Goal: Find specific fact: Find specific fact

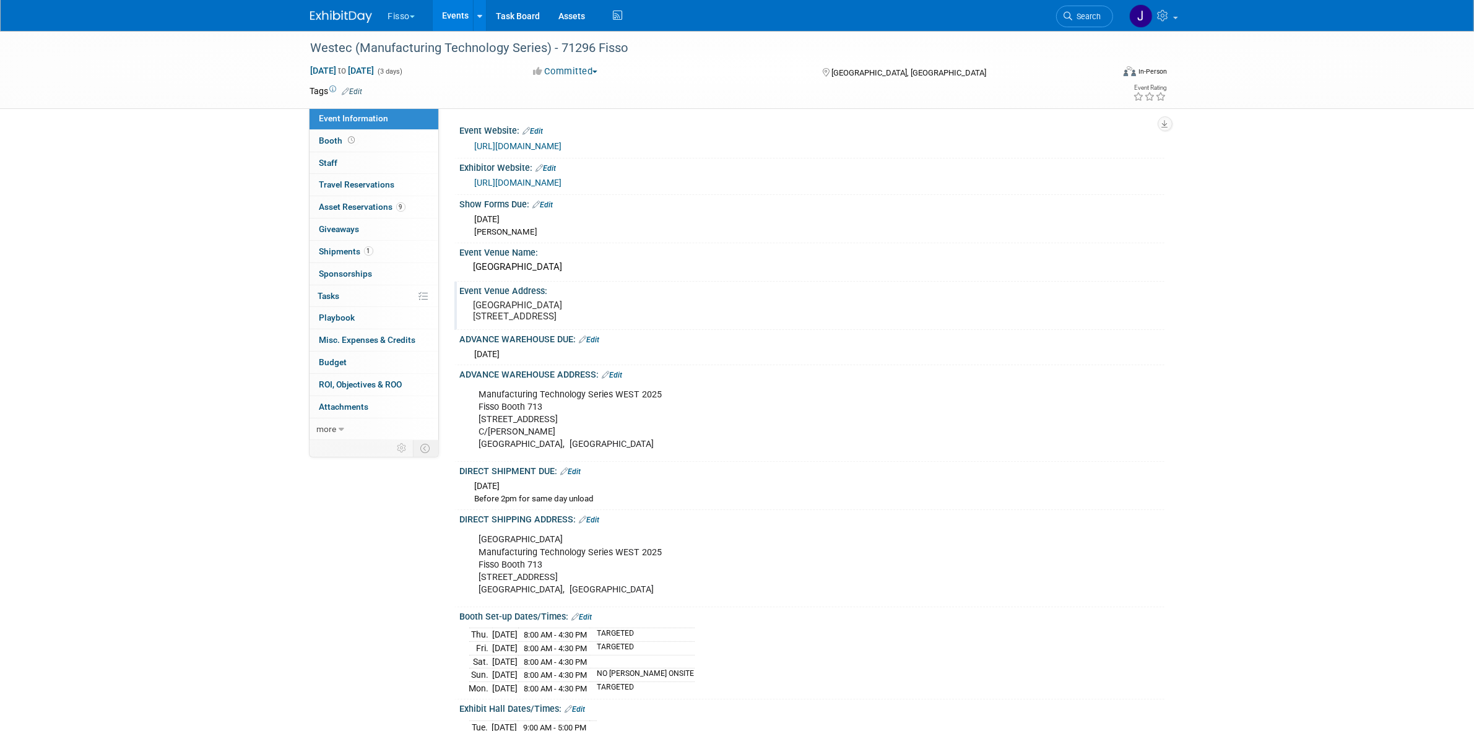
click at [496, 314] on pre "[GEOGRAPHIC_DATA] [STREET_ADDRESS]" at bounding box center [607, 311] width 266 height 22
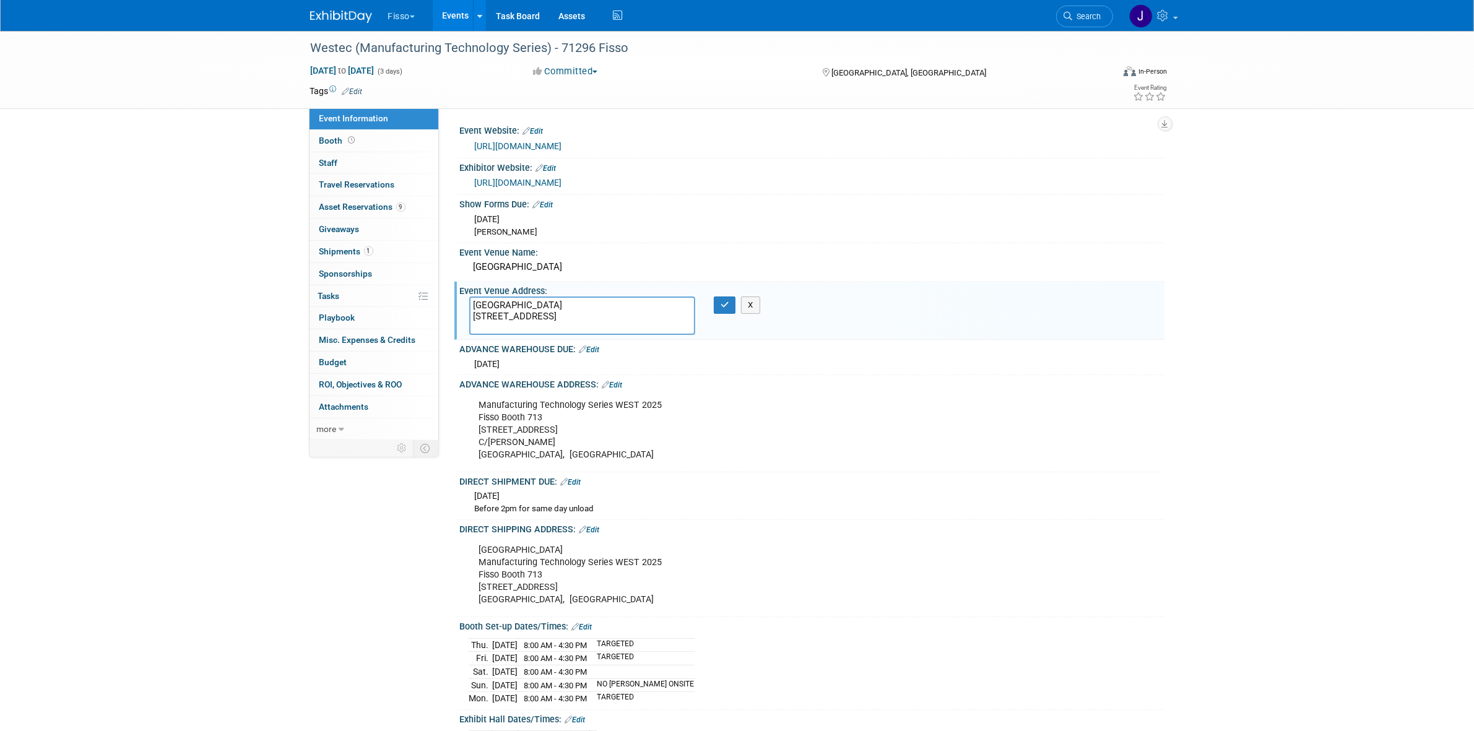
click at [497, 314] on textarea "[GEOGRAPHIC_DATA] [STREET_ADDRESS]" at bounding box center [582, 316] width 226 height 39
click at [729, 426] on div "Manufacturing Technology Series WEST 2025 Fisso Booth [STREET_ADDRESS][PERSON_N…" at bounding box center [750, 430] width 558 height 74
click at [506, 586] on div "Anaheim Convention Center Manufacturing Technology Series WEST 2025 Fisso Booth…" at bounding box center [750, 575] width 558 height 74
click at [499, 588] on div "Anaheim Convention Center Manufacturing Technology Series WEST 2025 Fisso Booth…" at bounding box center [750, 575] width 558 height 74
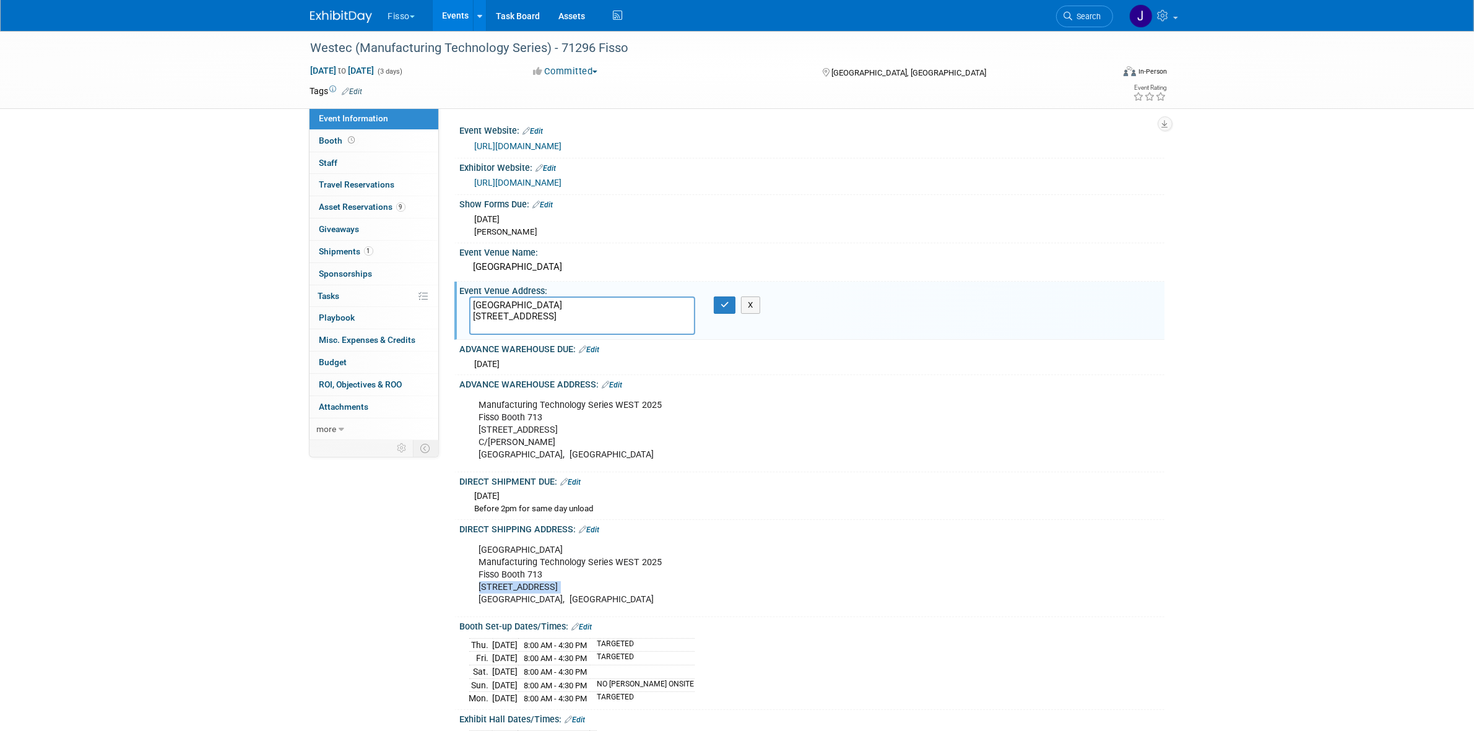
click at [499, 588] on div "Anaheim Convention Center Manufacturing Technology Series WEST 2025 Fisso Booth…" at bounding box center [750, 575] width 558 height 74
copy div "[STREET_ADDRESS]"
click at [490, 304] on textarea "[GEOGRAPHIC_DATA] [STREET_ADDRESS]" at bounding box center [582, 316] width 226 height 39
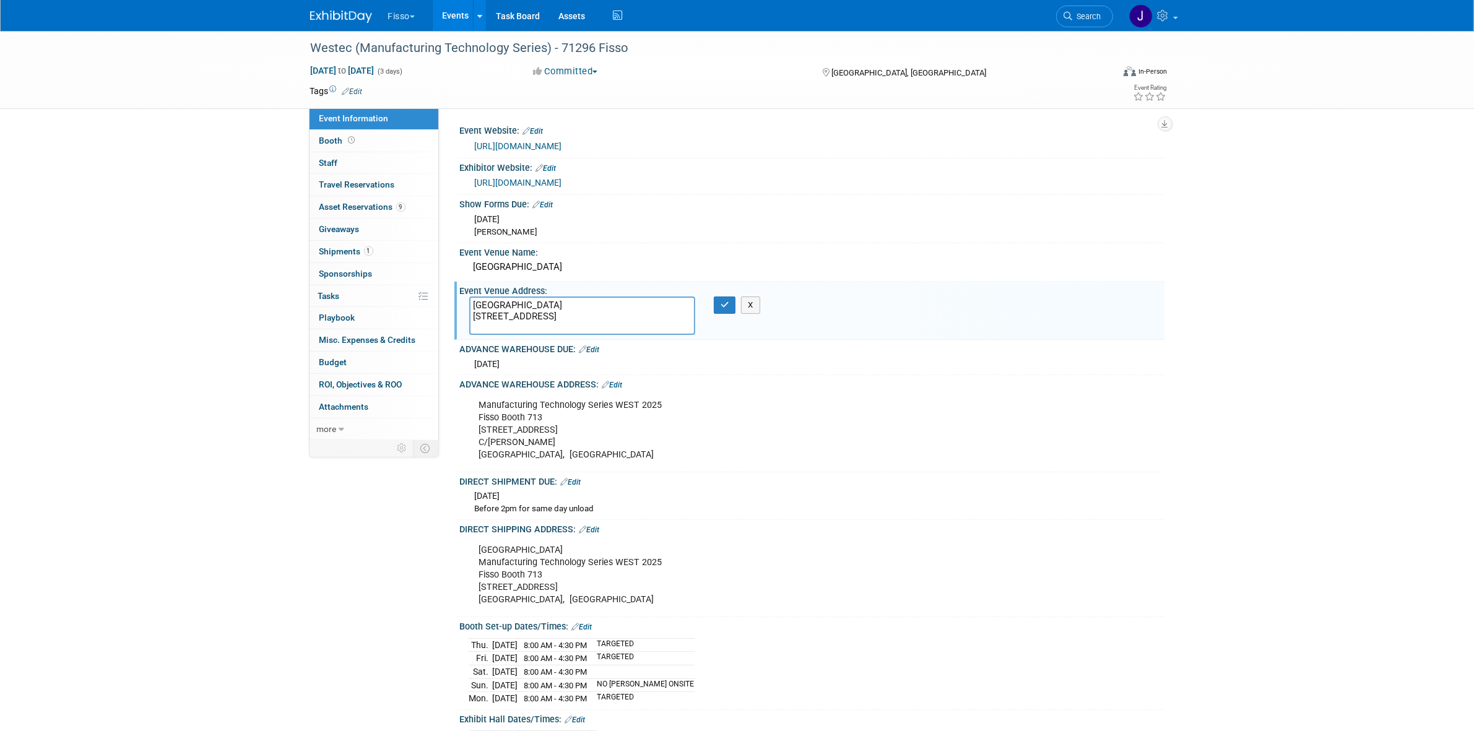
click at [490, 304] on textarea "[GEOGRAPHIC_DATA] [STREET_ADDRESS]" at bounding box center [582, 316] width 226 height 39
click at [525, 542] on div "Anaheim Convention Center Manufacturing Technology Series WEST 2025 Fisso Booth…" at bounding box center [750, 575] width 558 height 74
click at [523, 552] on div "Anaheim Convention Center Manufacturing Technology Series WEST 2025 Fisso Booth…" at bounding box center [750, 575] width 558 height 74
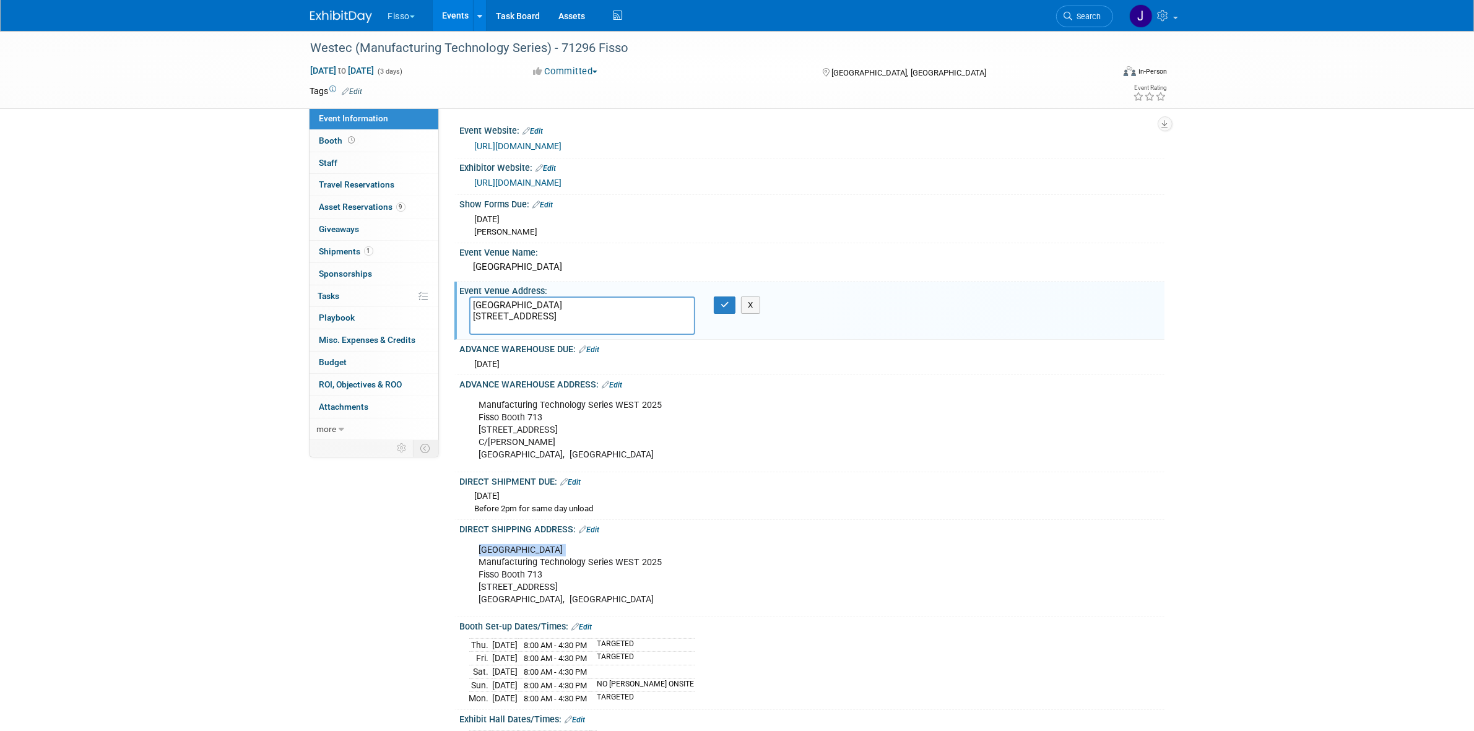
click at [523, 552] on div "Anaheim Convention Center Manufacturing Technology Series WEST 2025 Fisso Booth…" at bounding box center [750, 575] width 558 height 74
click at [751, 308] on button "X" at bounding box center [750, 305] width 19 height 17
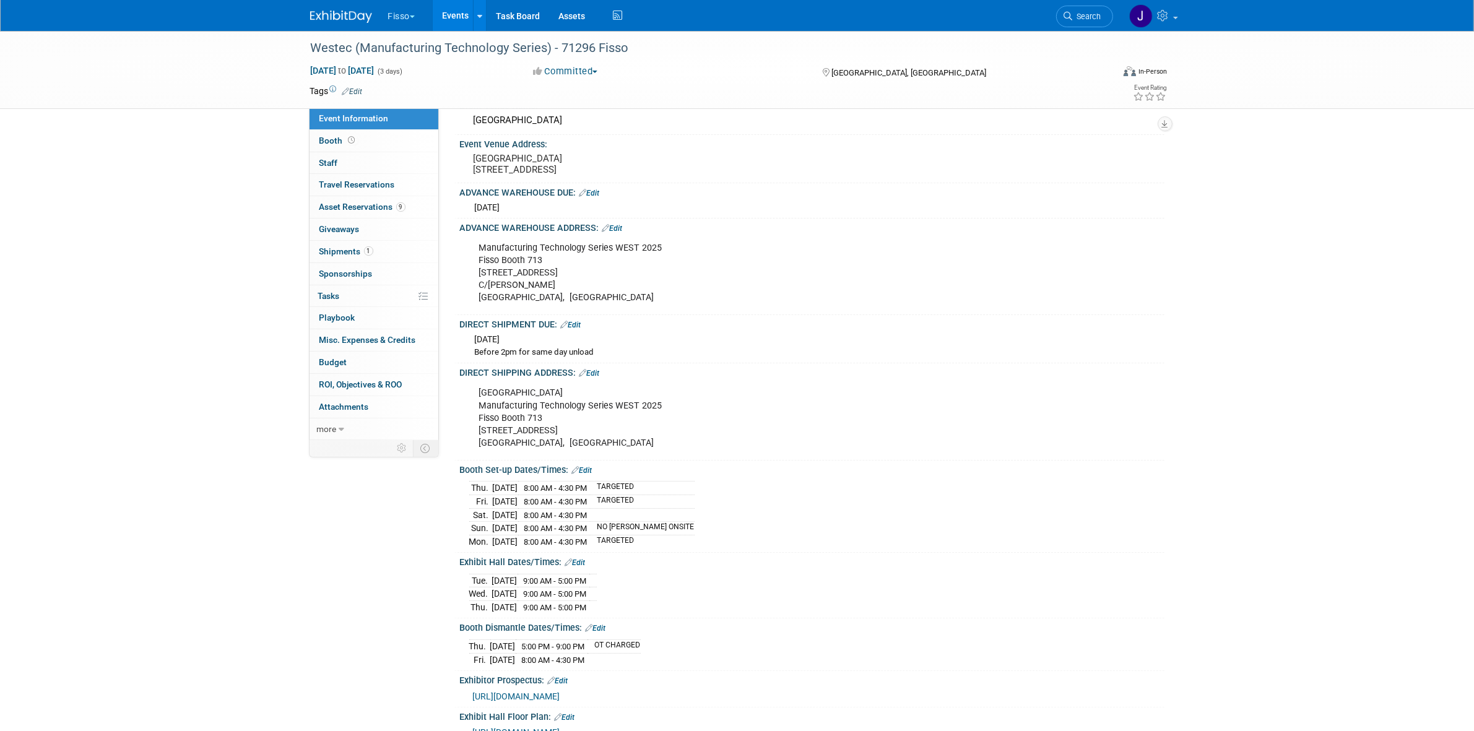
scroll to position [155, 0]
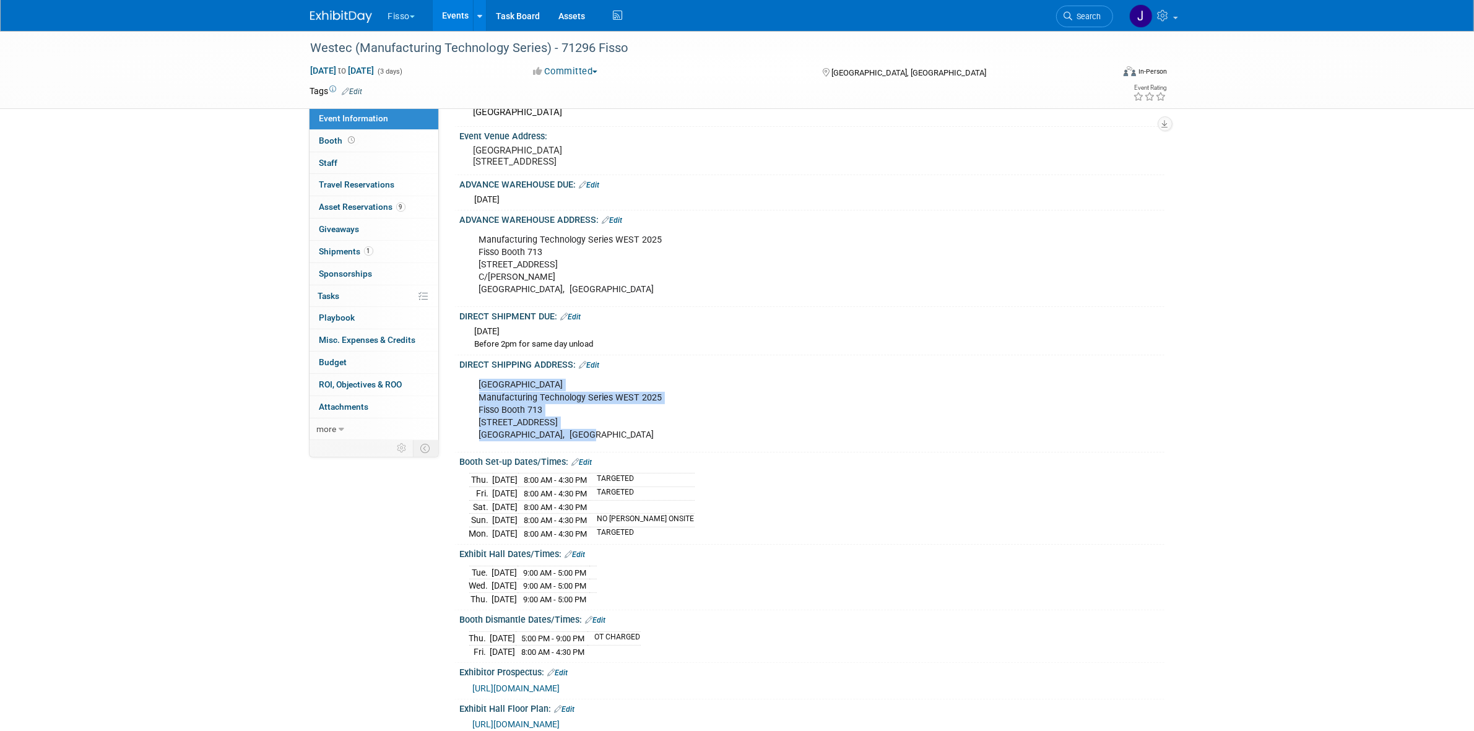
drag, startPoint x: 477, startPoint y: 391, endPoint x: 601, endPoint y: 446, distance: 135.6
click at [601, 446] on div "Anaheim Convention Center Manufacturing Technology Series WEST 2025 Fisso Booth…" at bounding box center [750, 410] width 558 height 74
copy div "Anaheim Convention Center Manufacturing Technology Series WEST 2025 Fisso Booth…"
click at [483, 385] on div "Anaheim Convention Center Manufacturing Technology Series WEST 2025 Fisso Booth…" at bounding box center [750, 410] width 558 height 74
drag, startPoint x: 479, startPoint y: 394, endPoint x: 593, endPoint y: 438, distance: 122.7
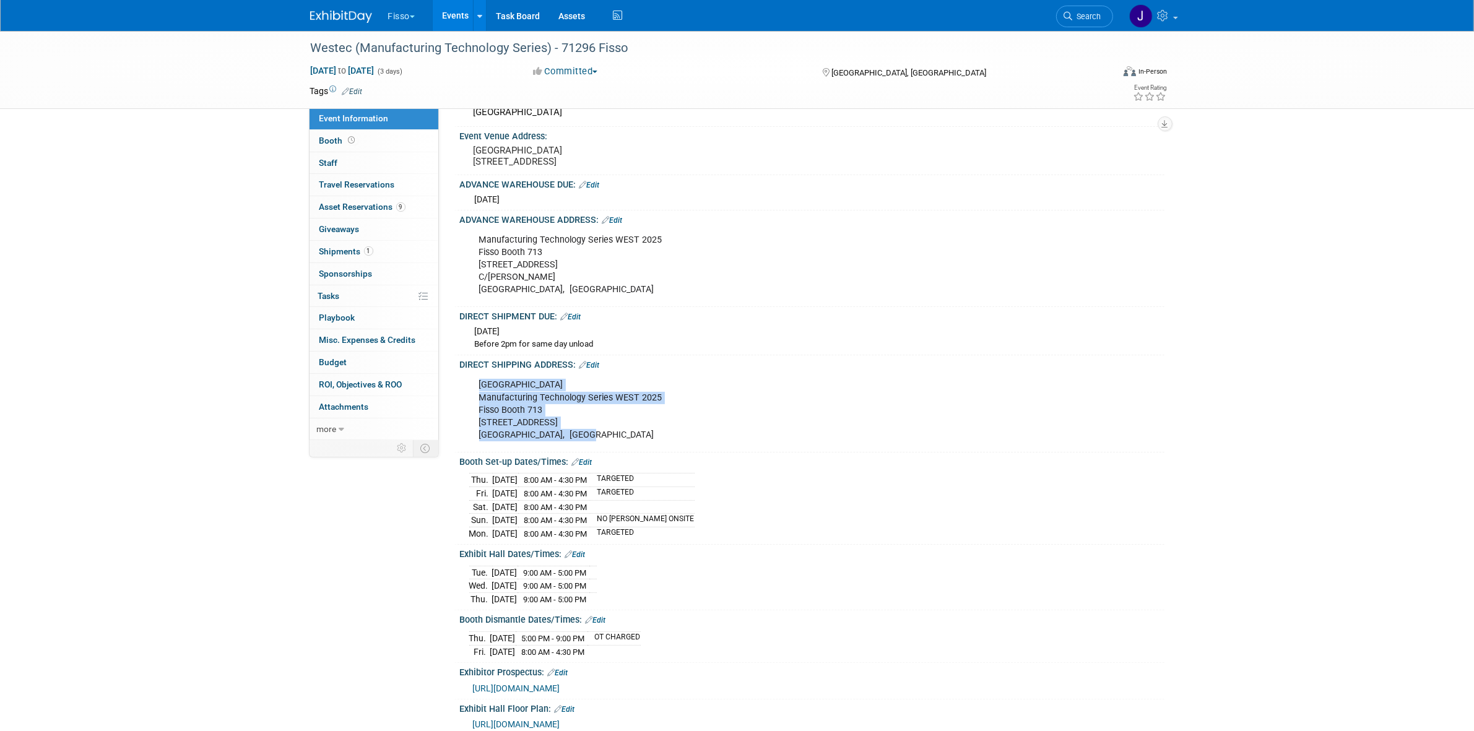
click at [593, 438] on div "Anaheim Convention Center Manufacturing Technology Series WEST 2025 Fisso Booth…" at bounding box center [750, 410] width 558 height 74
copy div "Anaheim Convention Center Manufacturing Technology Series WEST 2025 Fisso Booth…"
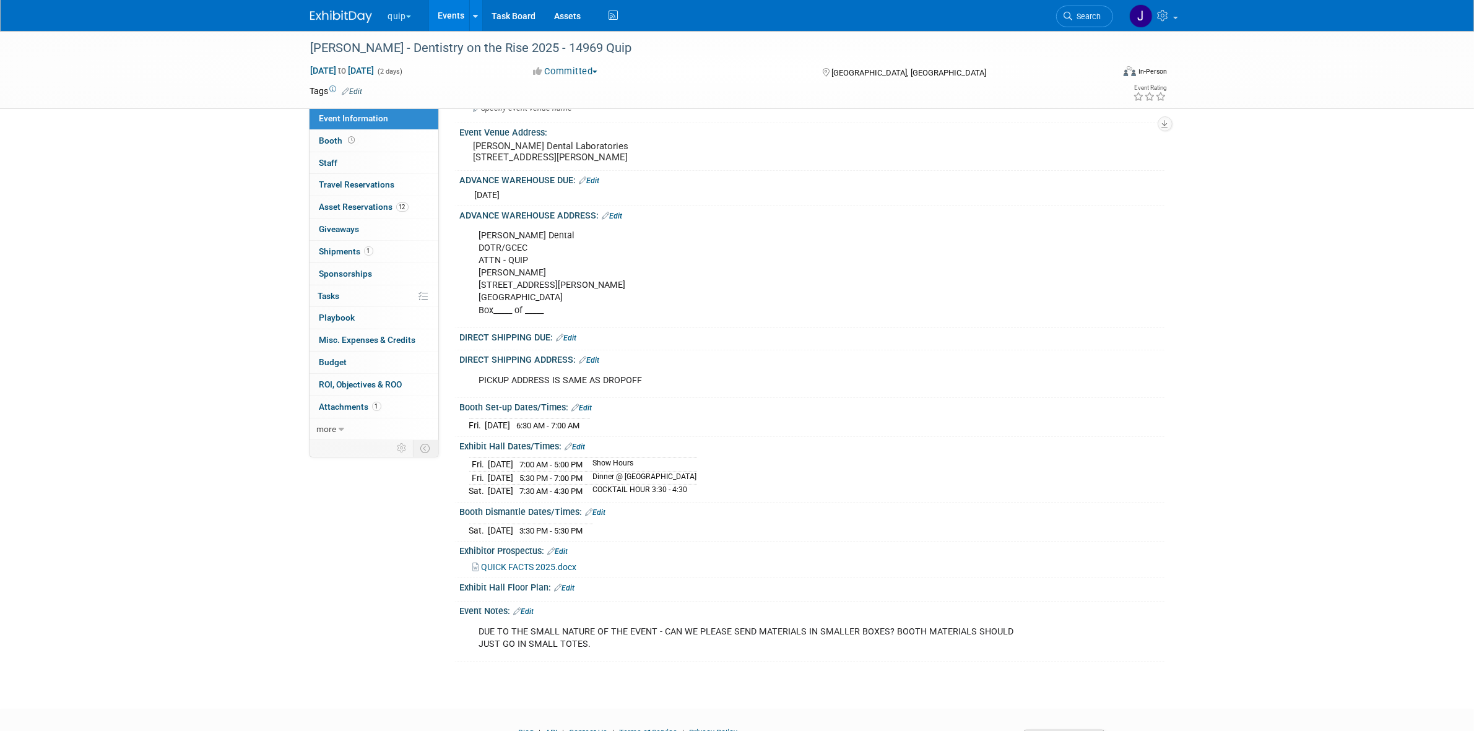
click at [1389, 224] on div "Glidewell - Dentistry on the Rise 2025 - 14969 Quip Sep 26, 2025 to Sep 27, 202…" at bounding box center [737, 306] width 1474 height 761
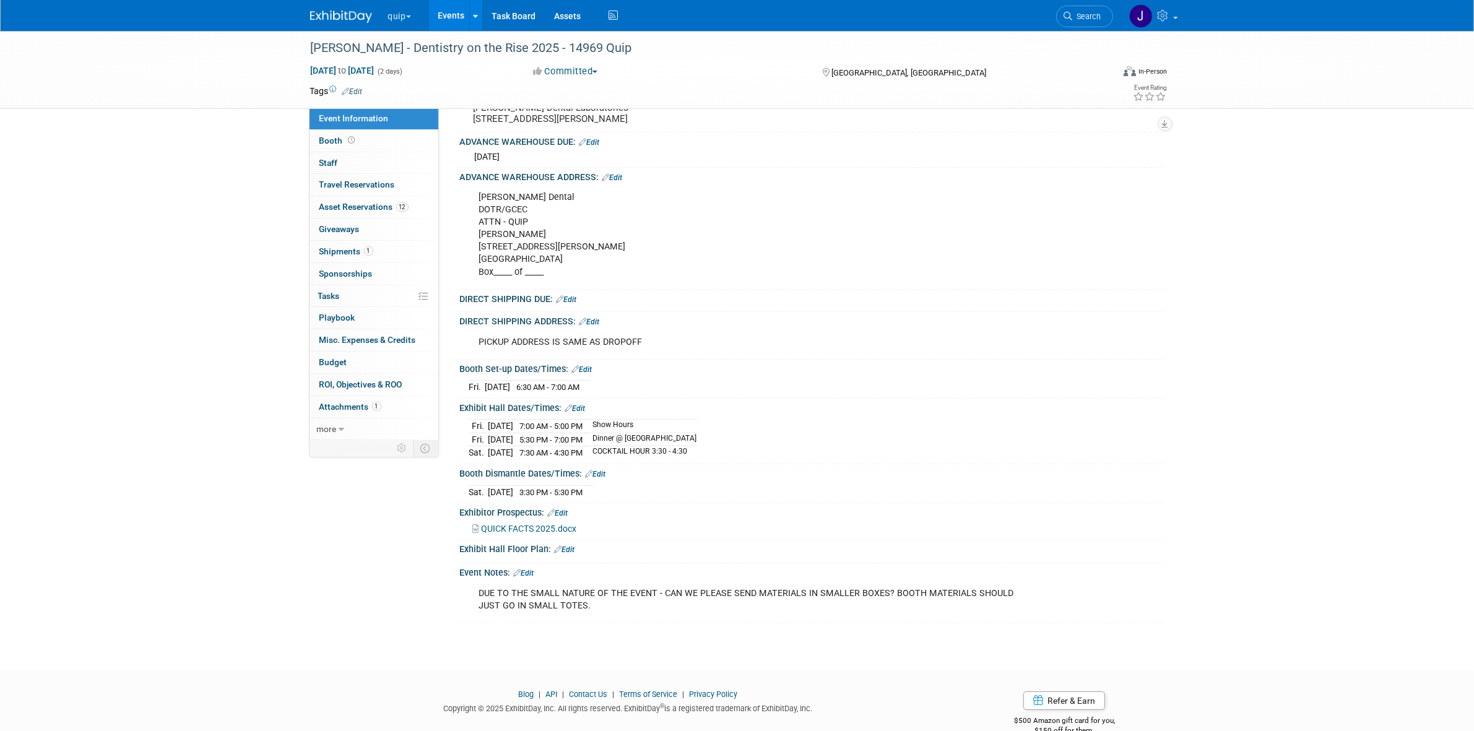
scroll to position [181, 0]
